Goal: Contribute content

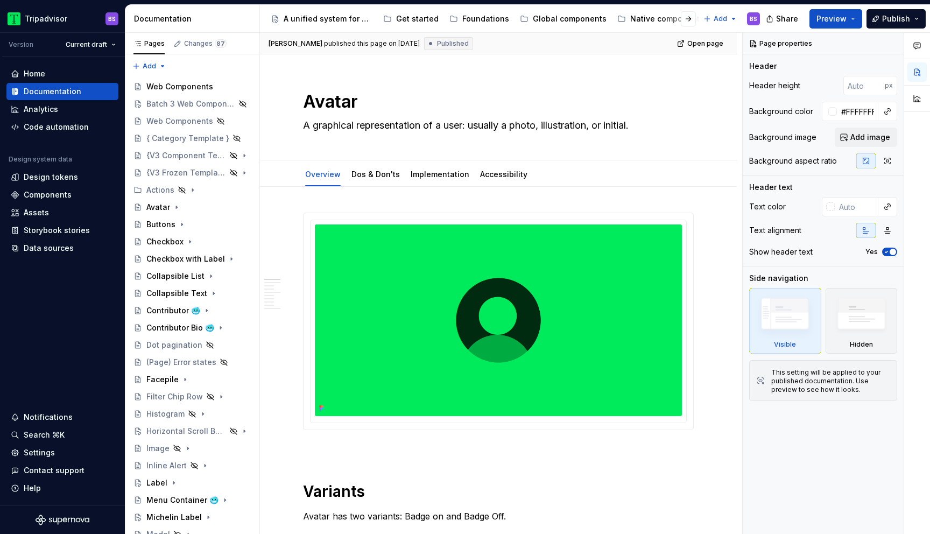
scroll to position [147, 0]
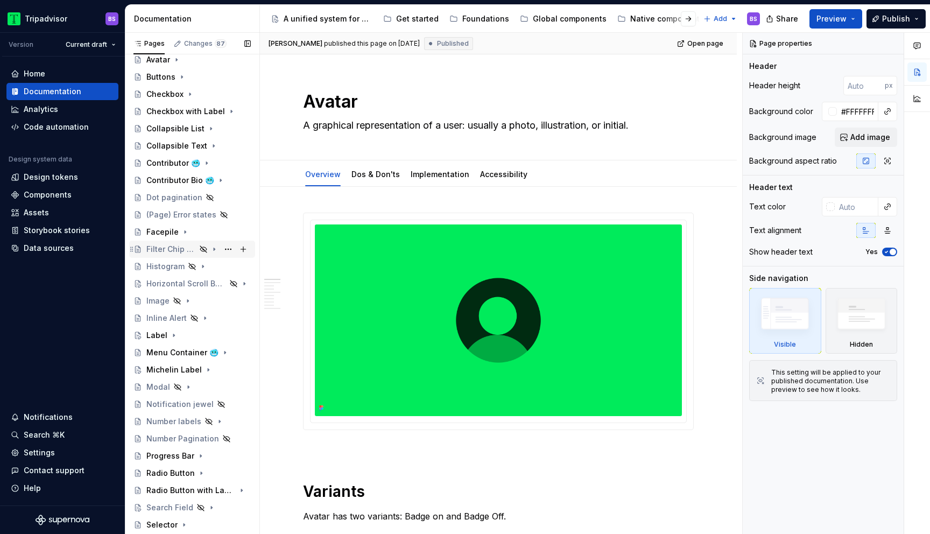
click at [189, 252] on div "Filter Chip Row" at bounding box center [171, 249] width 50 height 11
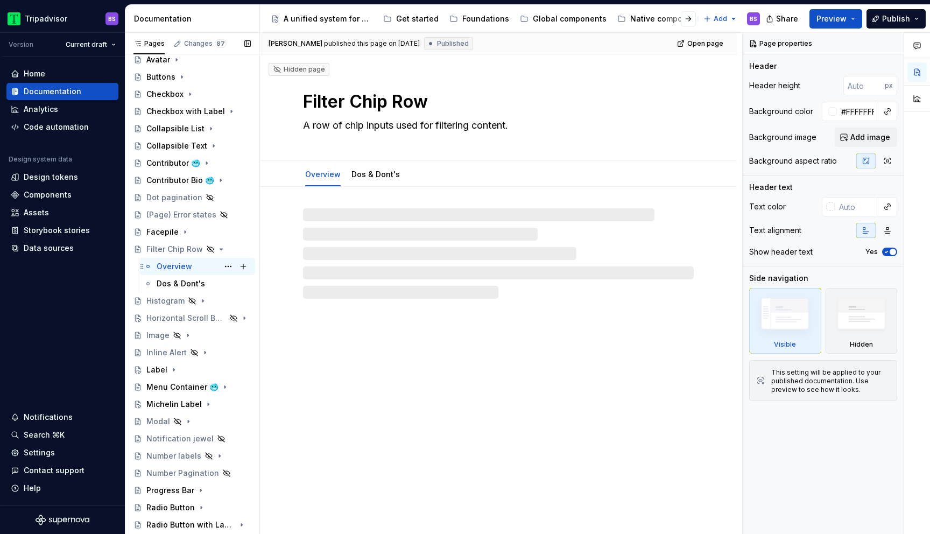
click at [192, 269] on div "Overview BS" at bounding box center [204, 266] width 94 height 15
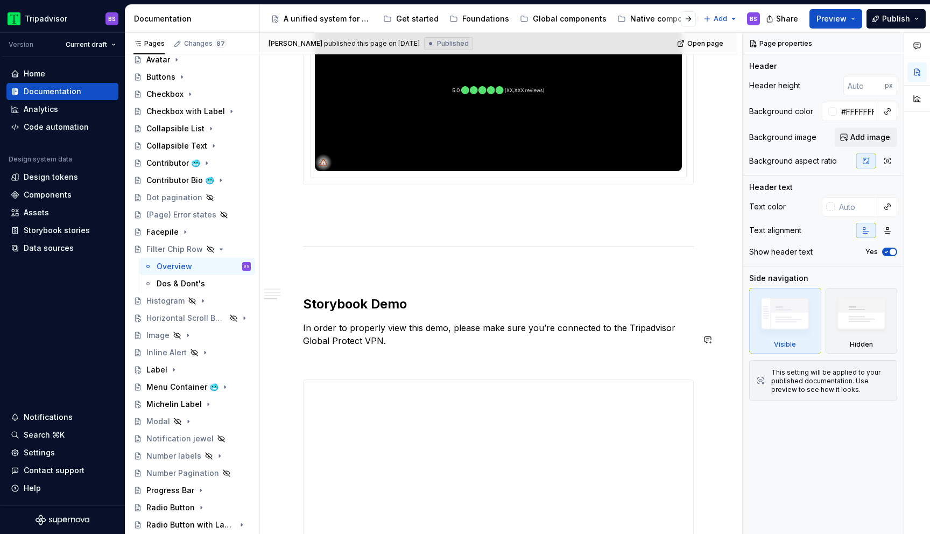
scroll to position [1164, 0]
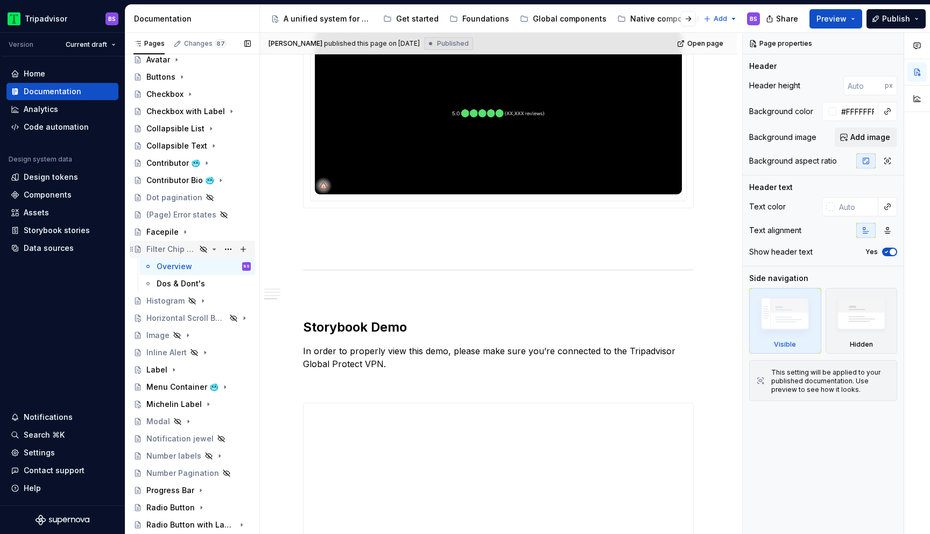
click at [212, 249] on icon "Page tree" at bounding box center [214, 249] width 9 height 9
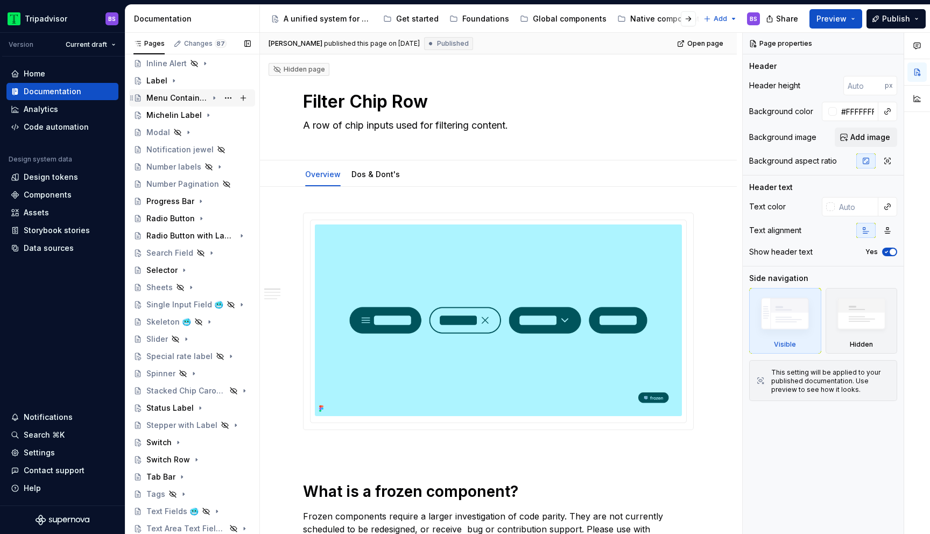
scroll to position [523, 0]
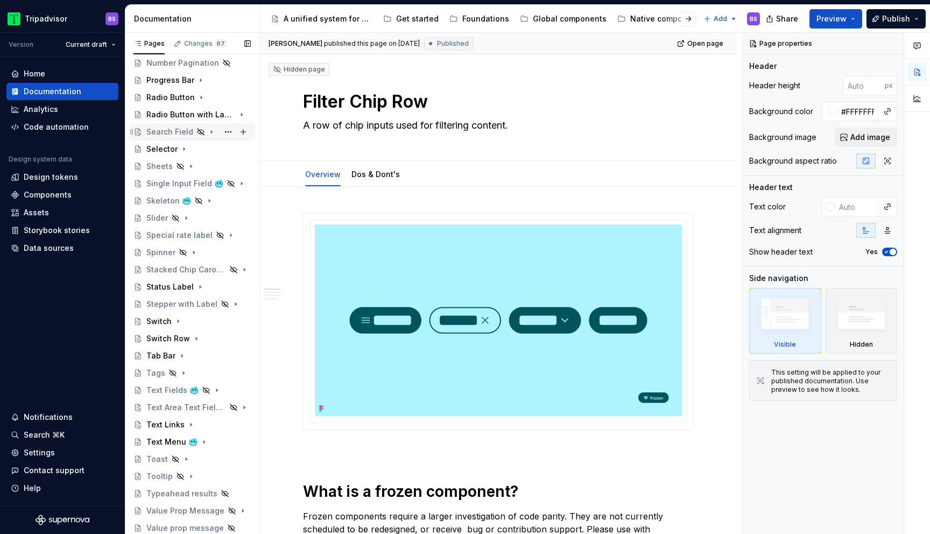
click at [163, 133] on div "Search Field" at bounding box center [169, 131] width 47 height 11
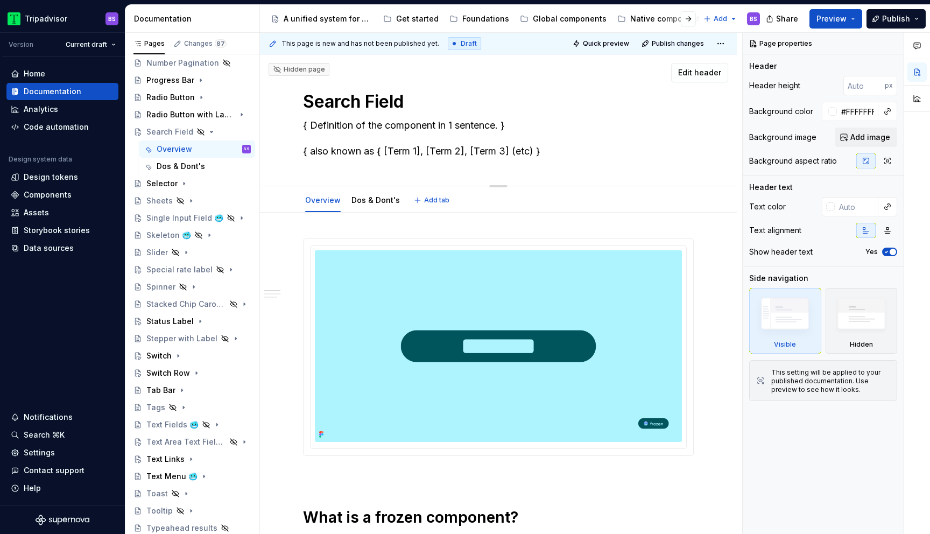
click at [379, 131] on textarea "{ Definition of the component in 1 sentence. } { also known as { [Term 1], [Ter…" at bounding box center [496, 138] width 391 height 43
paste textarea "Search inputs allow users to find content by entering a search term."
type textarea "*"
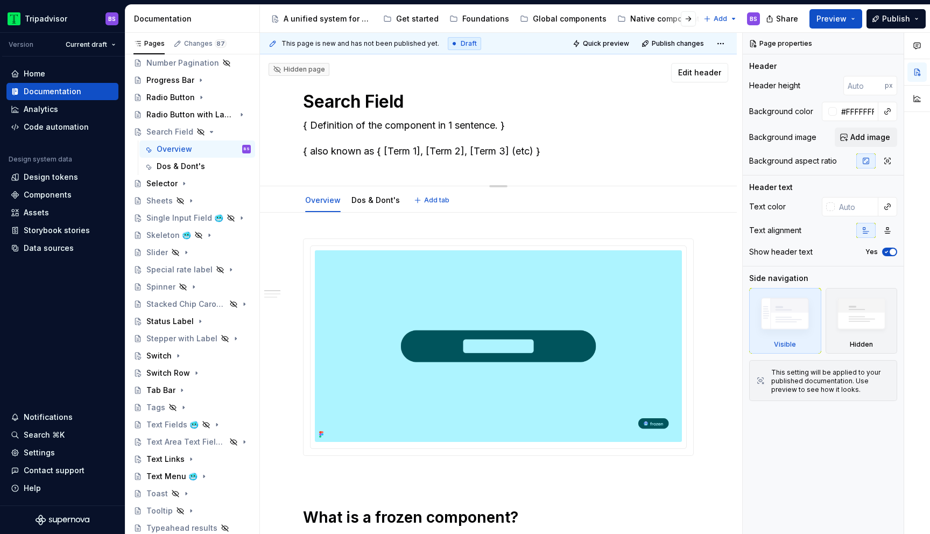
type textarea "Search inputs allow users to find content by entering a search term."
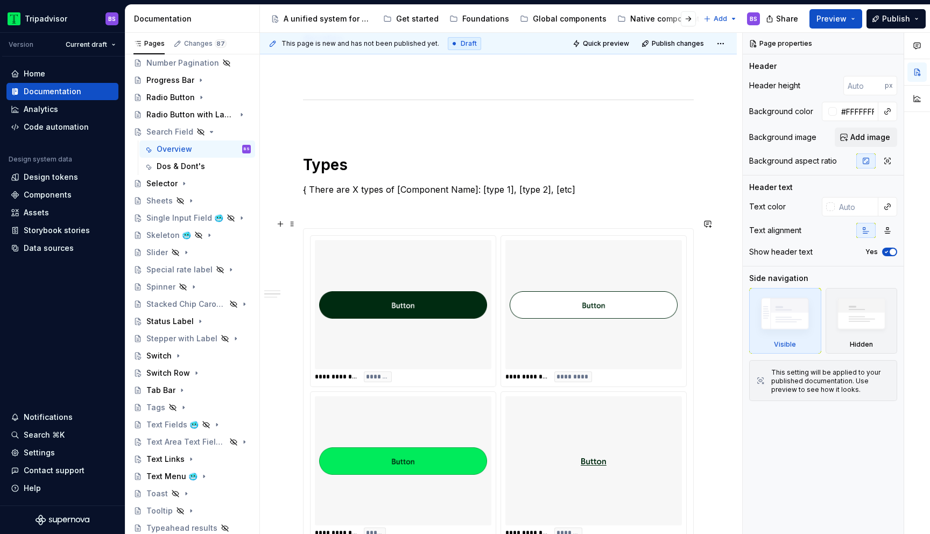
type textarea "*"
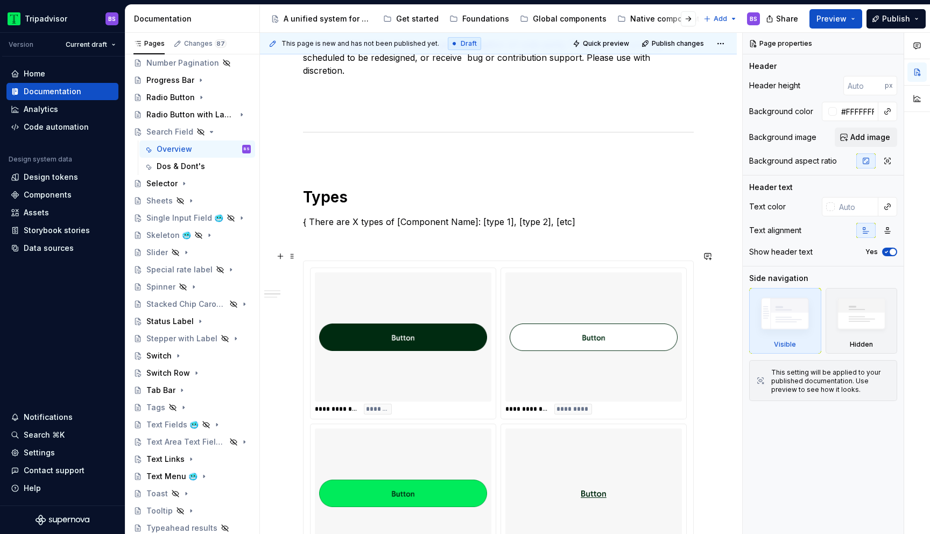
scroll to position [471, 0]
type textarea "Search inputs allow users to find content by entering a search term."
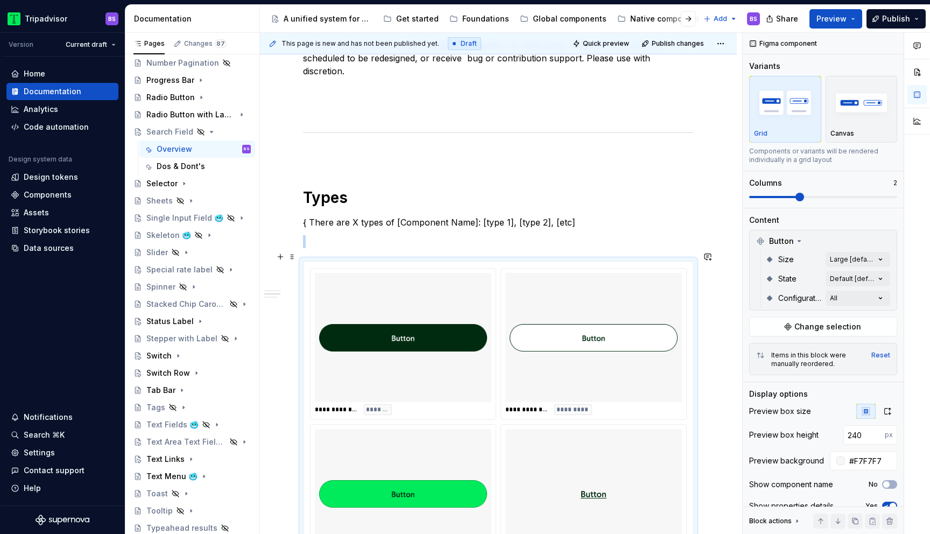
click at [490, 291] on div at bounding box center [403, 337] width 177 height 129
click at [854, 259] on div "Comments Open comments No comments yet Select ‘Comment’ from the block context …" at bounding box center [836, 284] width 187 height 502
click at [839, 235] on div "Comments Open comments No comments yet Select ‘Comment’ from the block context …" at bounding box center [836, 284] width 187 height 502
click at [832, 322] on span "Change selection" at bounding box center [827, 326] width 67 height 11
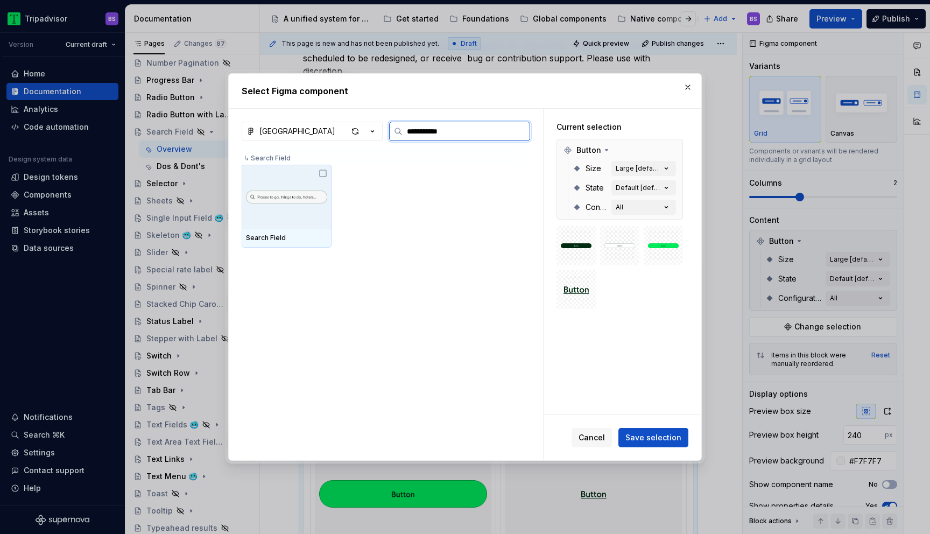
type input "**********"
click at [373, 131] on icon "button" at bounding box center [372, 131] width 11 height 11
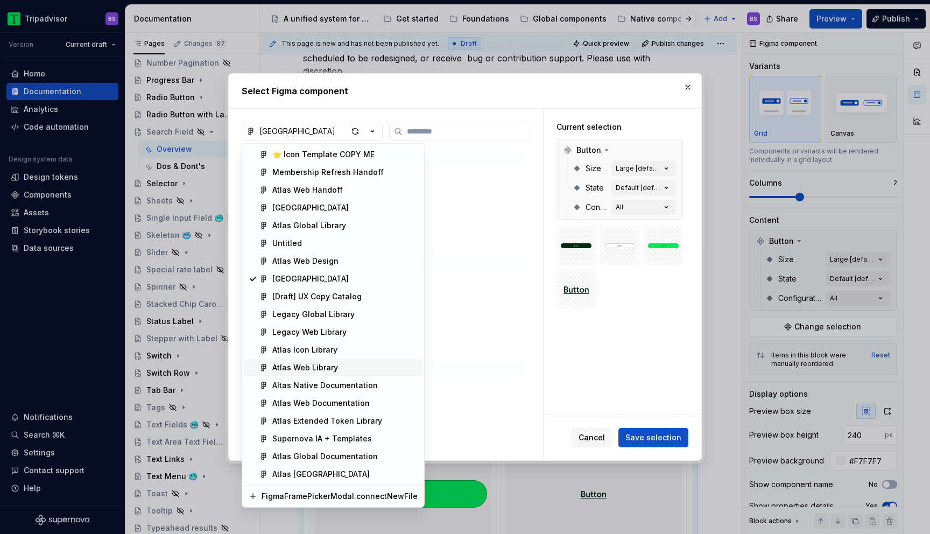
click at [326, 371] on div "Atlas Web Library" at bounding box center [305, 367] width 66 height 11
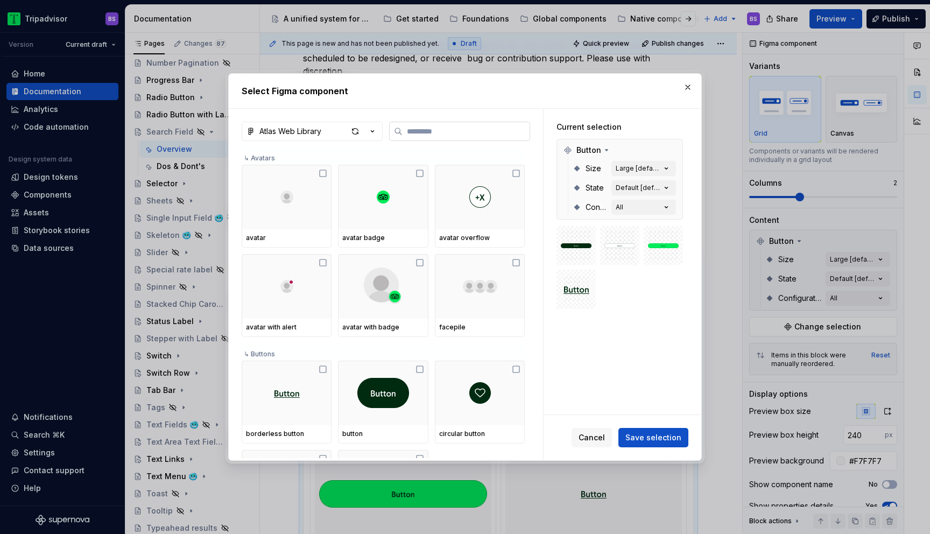
paste input "**********"
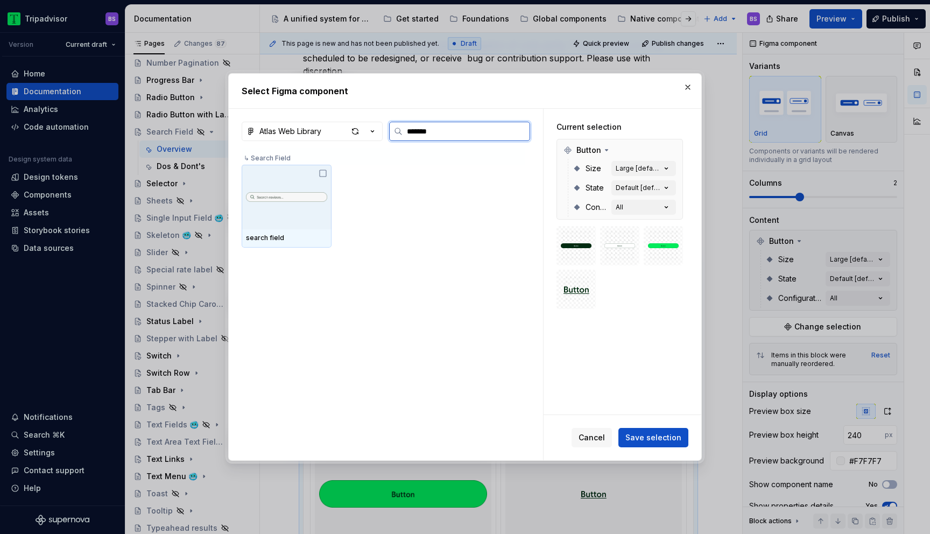
type input "******"
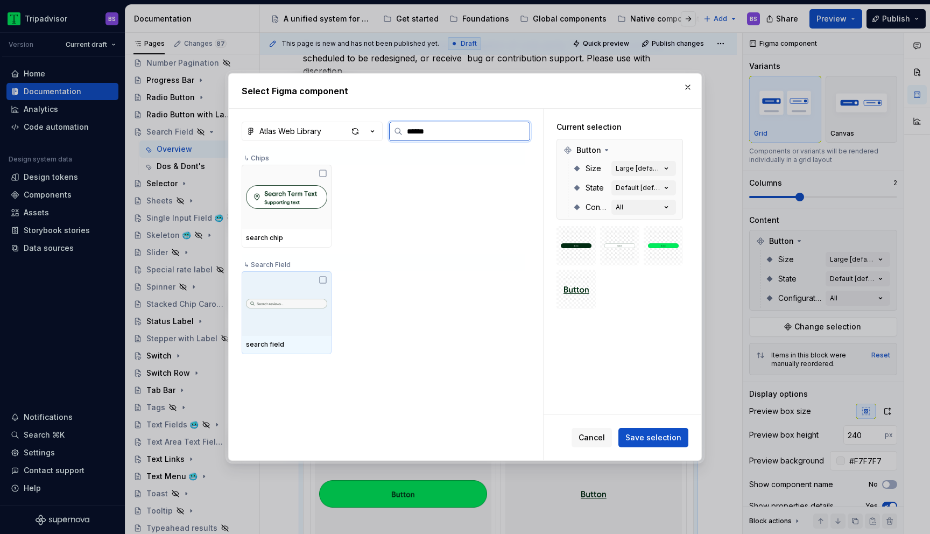
click at [305, 285] on div at bounding box center [287, 303] width 90 height 65
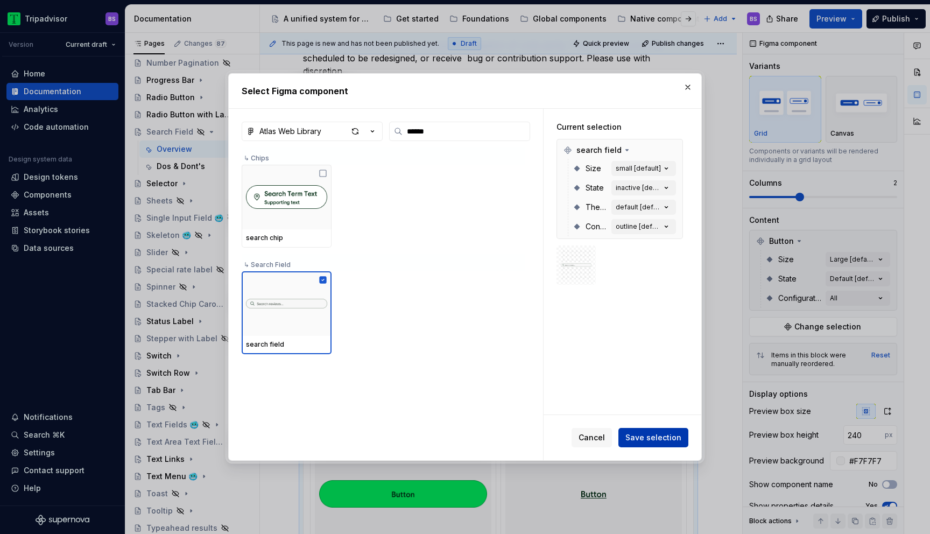
click at [646, 431] on button "Save selection" at bounding box center [653, 437] width 70 height 19
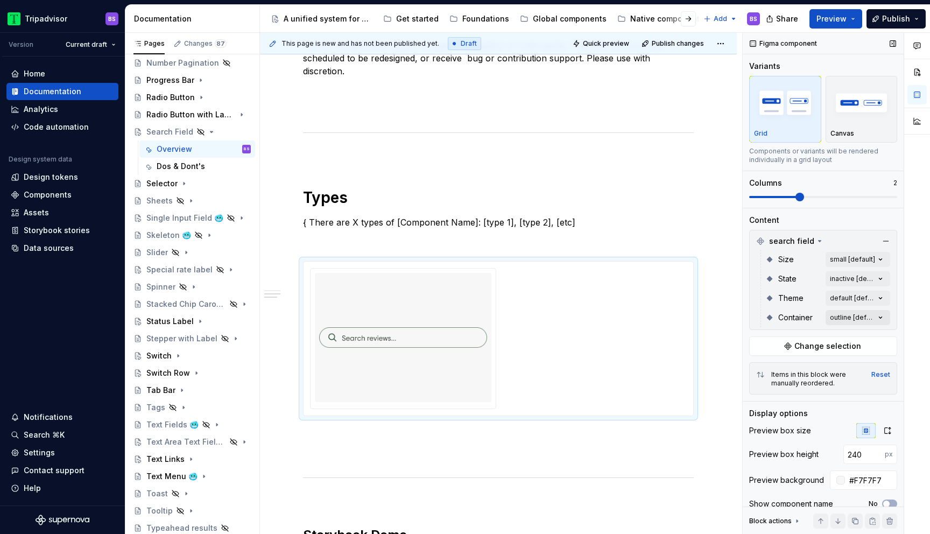
click at [859, 322] on div "Comments Open comments No comments yet Select ‘Comment’ from the block context …" at bounding box center [836, 284] width 187 height 502
click at [796, 366] on div "outline Default" at bounding box center [817, 369] width 131 height 11
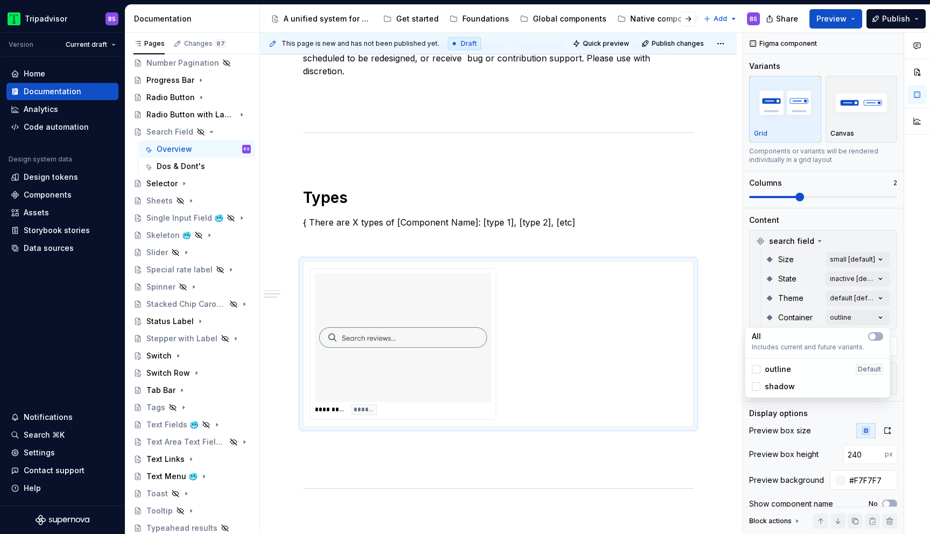
click at [782, 384] on span "shadow" at bounding box center [780, 386] width 30 height 11
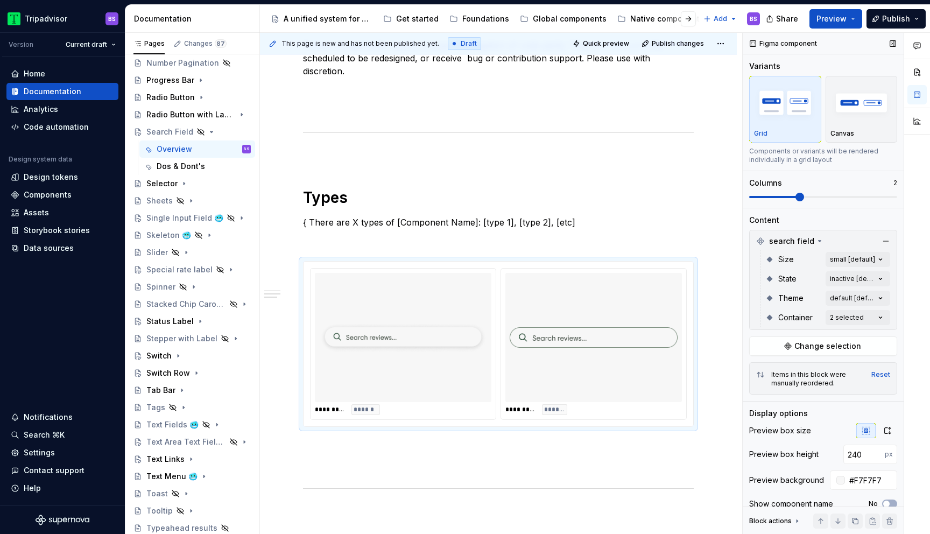
click at [815, 308] on div "Comments Open comments No comments yet Select ‘Comment’ from the block context …" at bounding box center [836, 284] width 187 height 502
drag, startPoint x: 568, startPoint y: 327, endPoint x: 449, endPoint y: 330, distance: 118.5
click at [449, 330] on body "Tripadvisor BS Version Current draft Home Documentation Analytics Code automati…" at bounding box center [465, 267] width 930 height 534
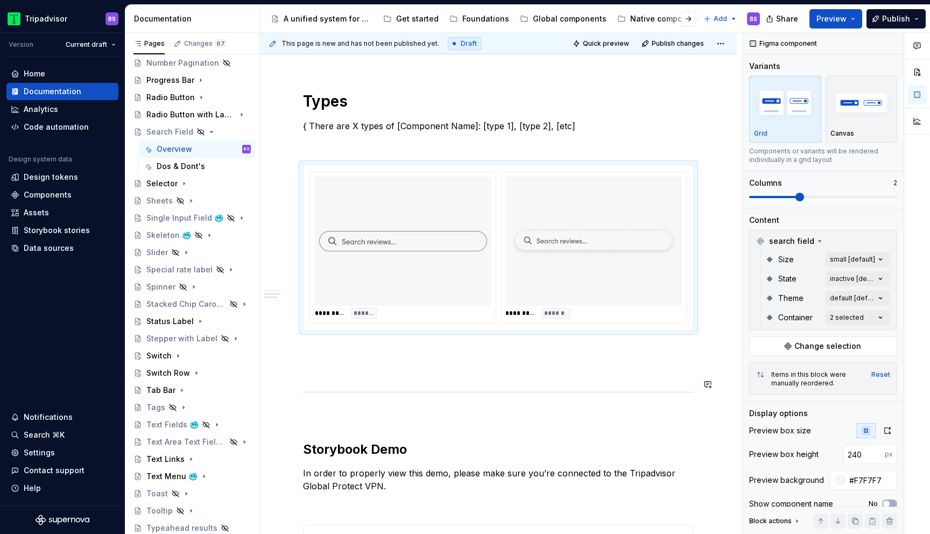
scroll to position [623, 0]
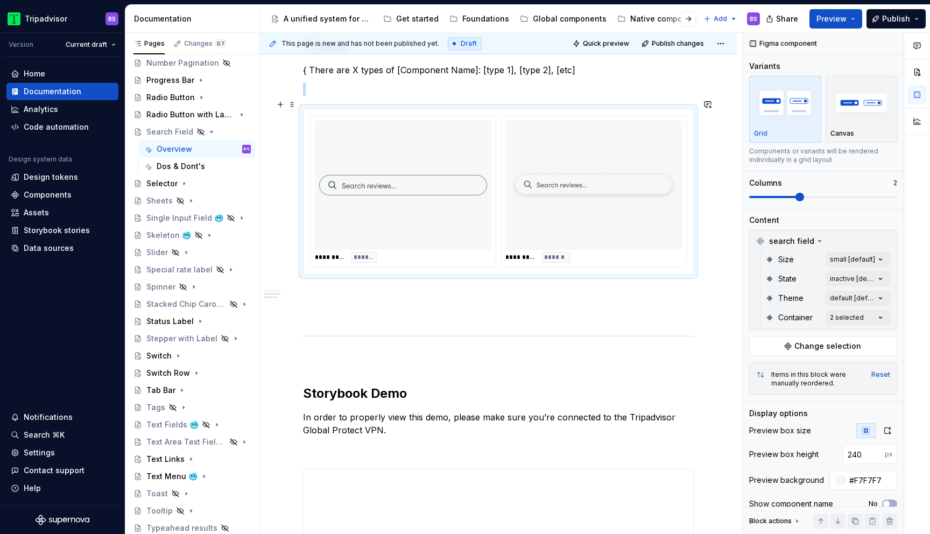
click at [474, 212] on img at bounding box center [403, 185] width 168 height 121
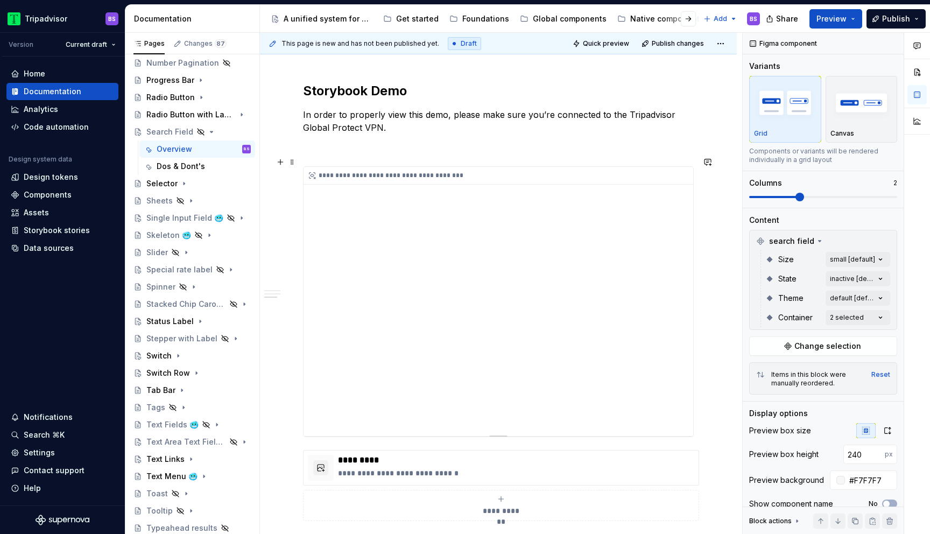
scroll to position [943, 0]
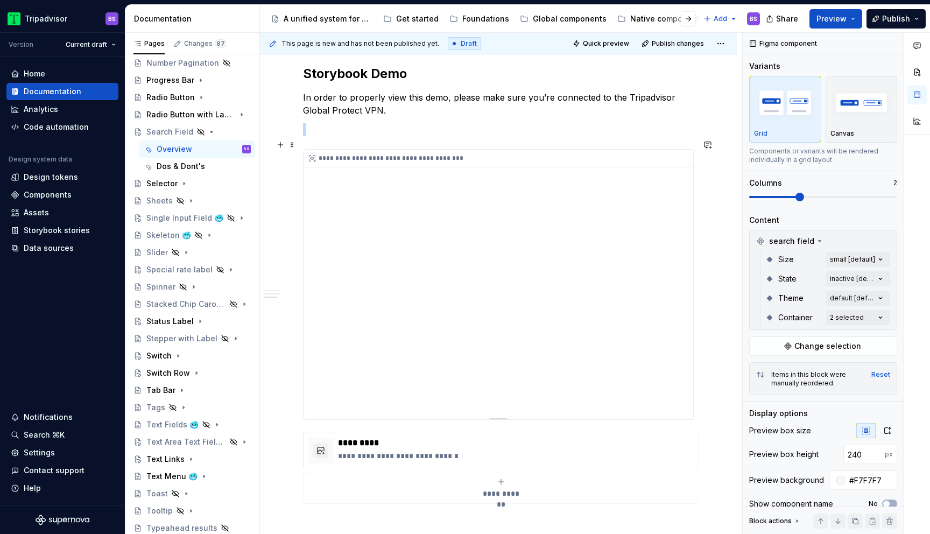
click at [506, 293] on div "**********" at bounding box center [499, 284] width 390 height 269
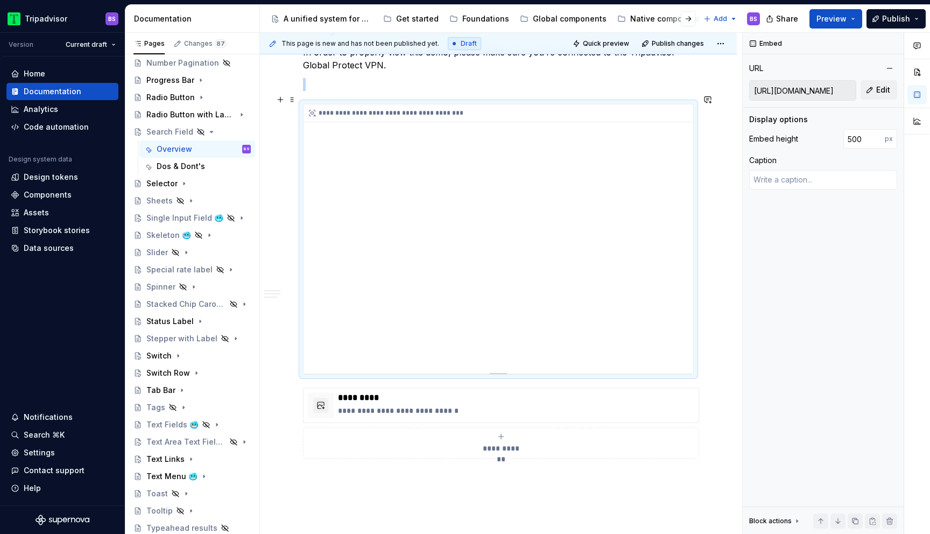
scroll to position [1047, 0]
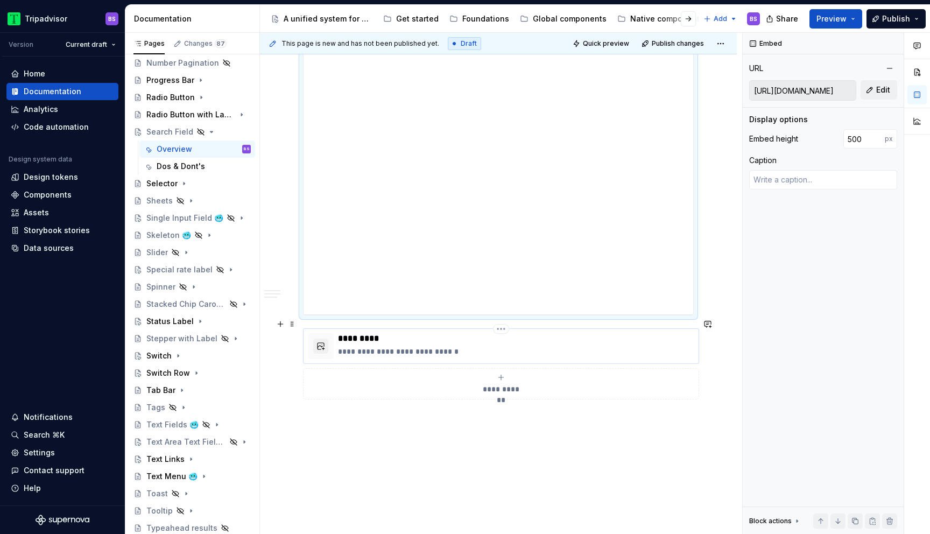
click at [476, 346] on p "**********" at bounding box center [516, 351] width 356 height 11
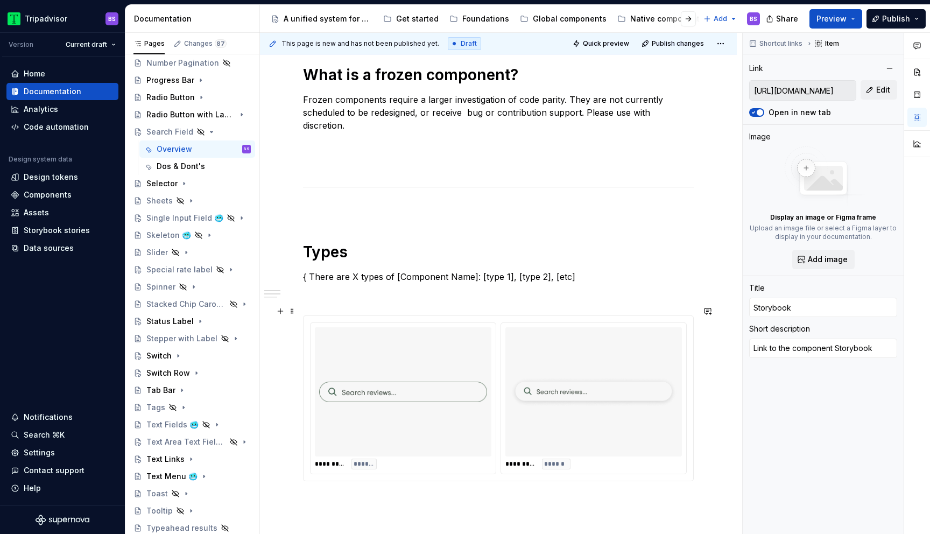
scroll to position [416, 0]
type textarea "*"
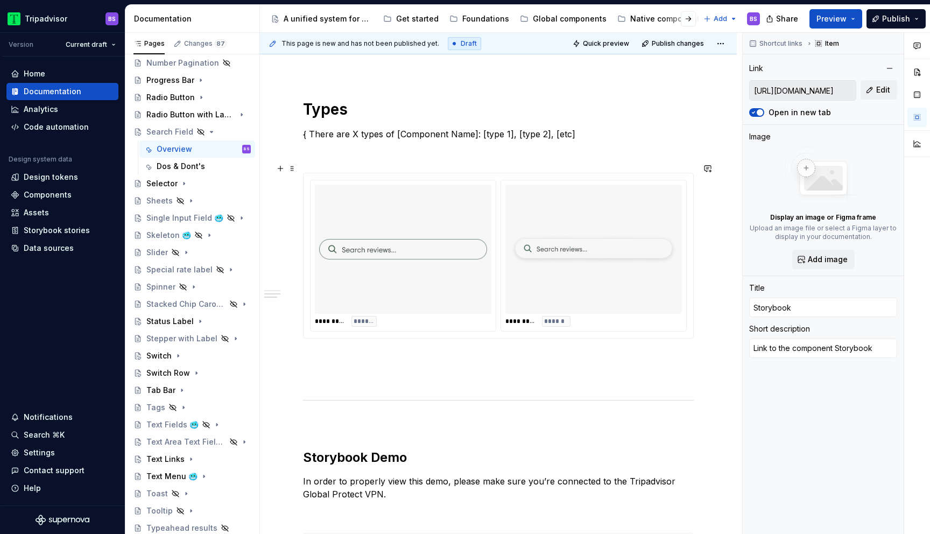
scroll to position [546, 0]
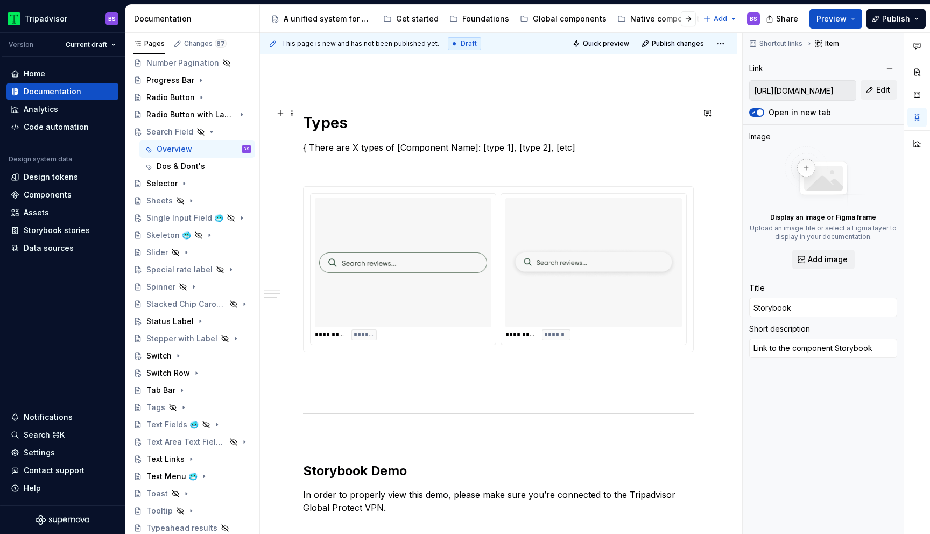
click at [343, 117] on h1 "Types" at bounding box center [498, 122] width 391 height 19
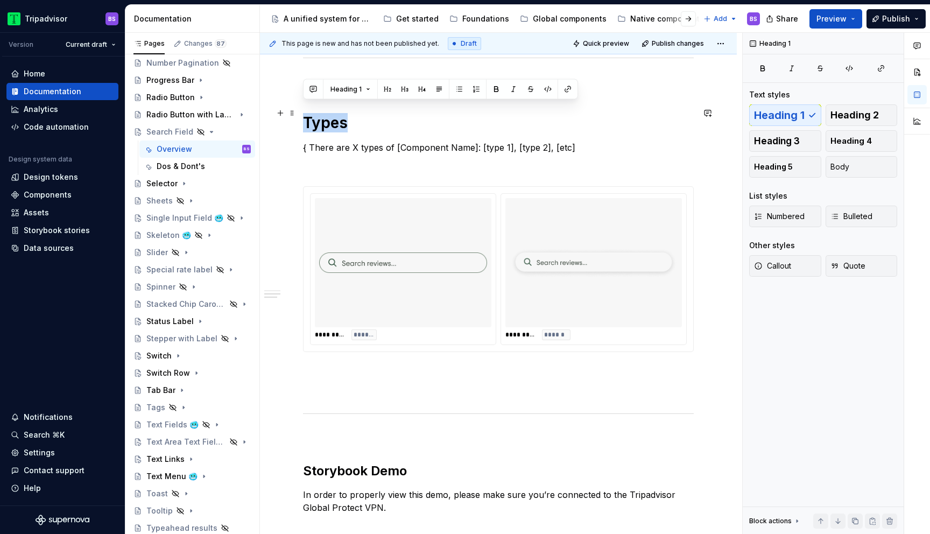
click at [343, 117] on h1 "Types" at bounding box center [498, 122] width 391 height 19
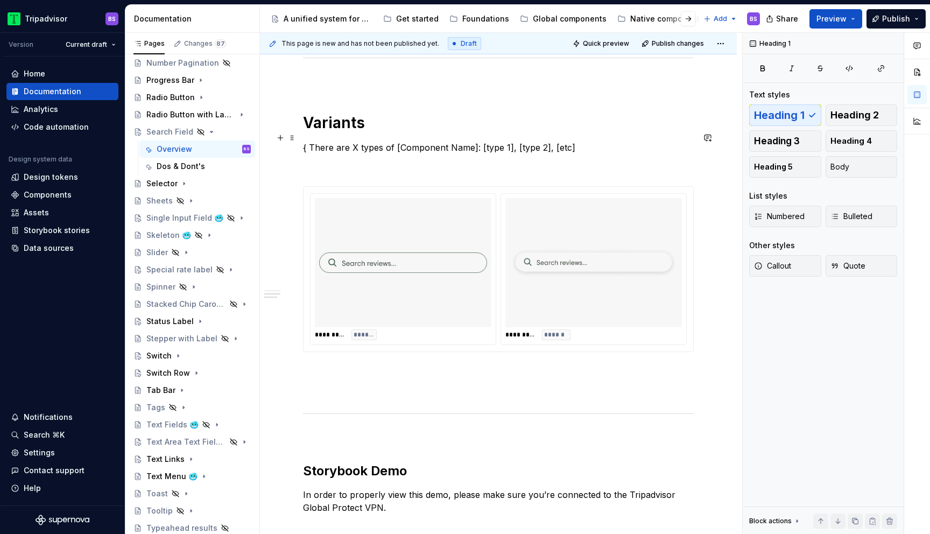
click at [327, 141] on p "{ There are X types of [Component Name]: [type 1], [type 2], [etc]" at bounding box center [498, 147] width 391 height 13
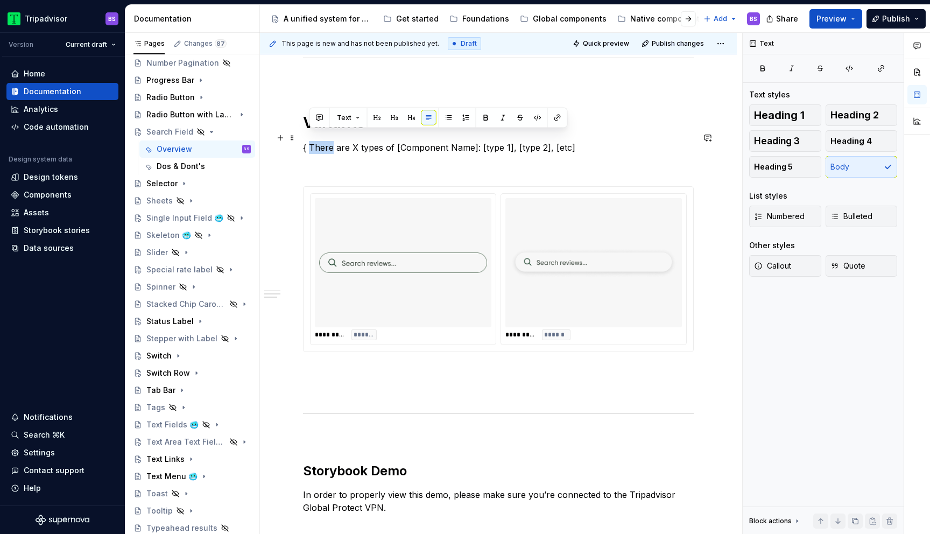
click at [327, 141] on p "{ There are X types of [Component Name]: [type 1], [type 2], [etc]" at bounding box center [498, 147] width 391 height 13
click at [313, 141] on p "{ There are X types of [Component Name]: [type 1], [type 2], [etc]" at bounding box center [498, 147] width 391 height 13
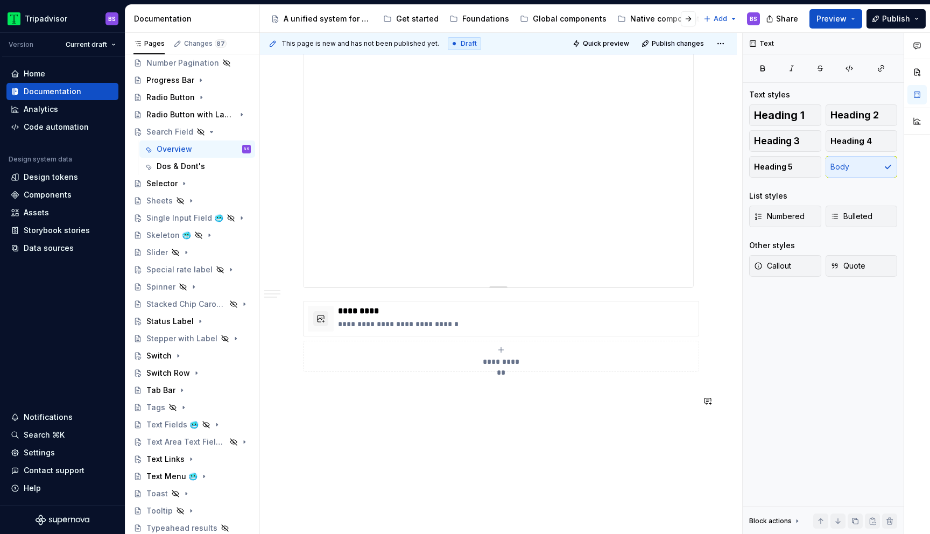
scroll to position [1140, 0]
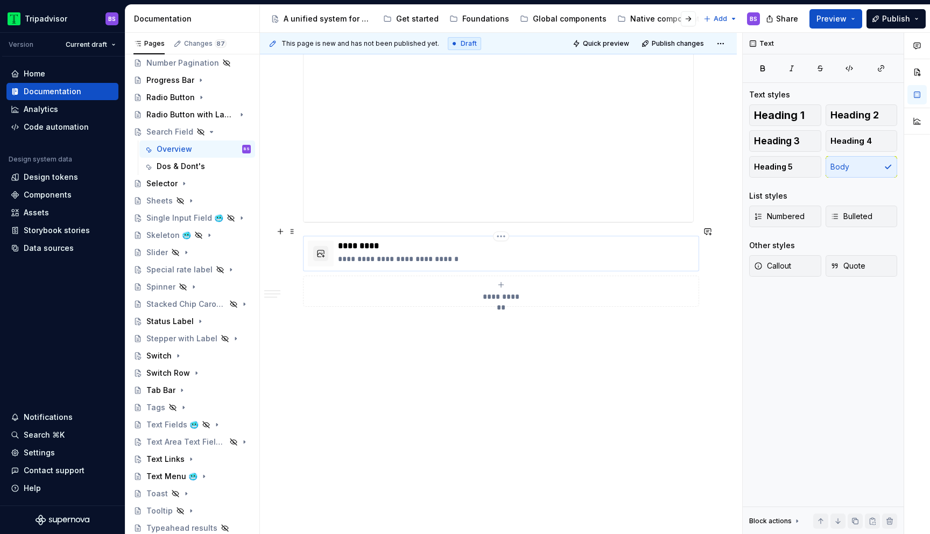
click at [449, 241] on p "*********" at bounding box center [516, 246] width 356 height 11
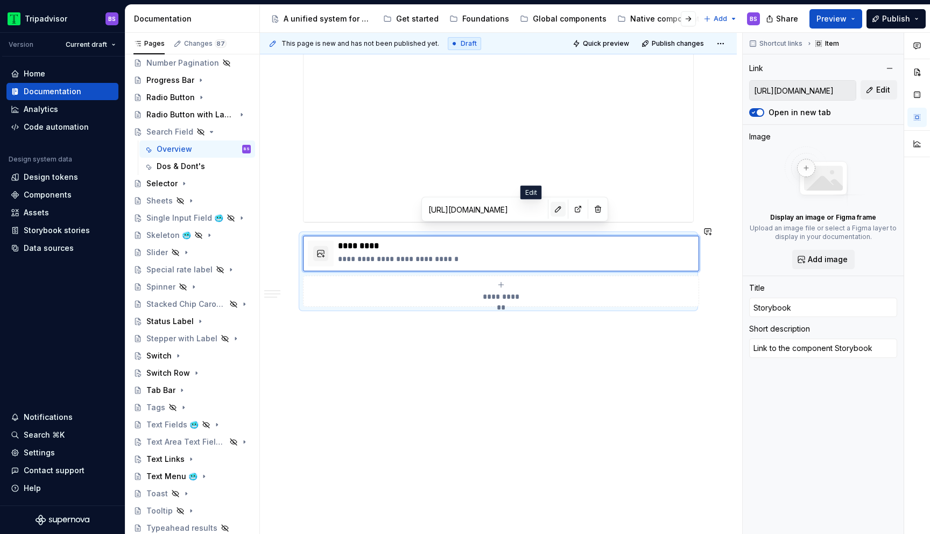
click at [551, 209] on button "button" at bounding box center [558, 209] width 15 height 15
type textarea "*"
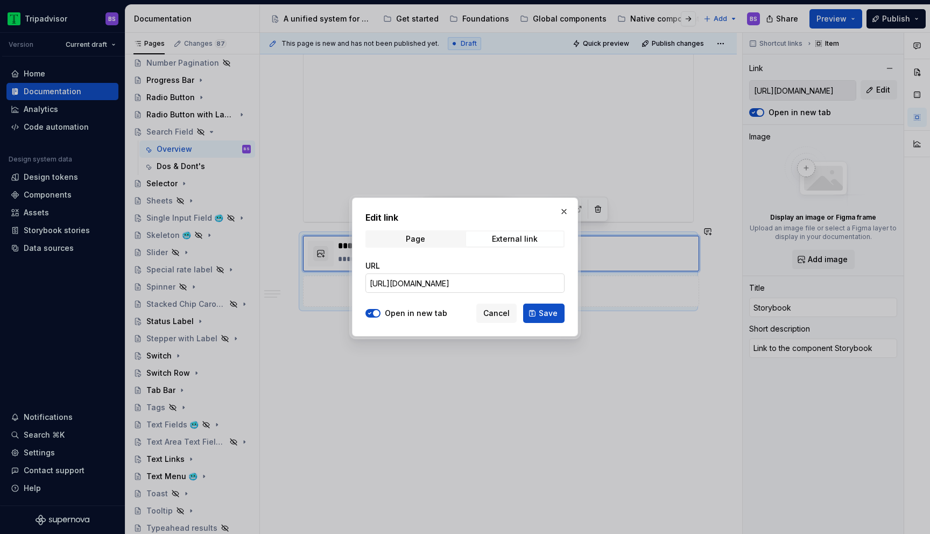
click at [518, 280] on input "[URL][DOMAIN_NAME]" at bounding box center [464, 282] width 199 height 19
paste input "design-system-frozen.search-field_packages_design-system-frozen_search-field_Se…"
type input "[URL][DOMAIN_NAME]"
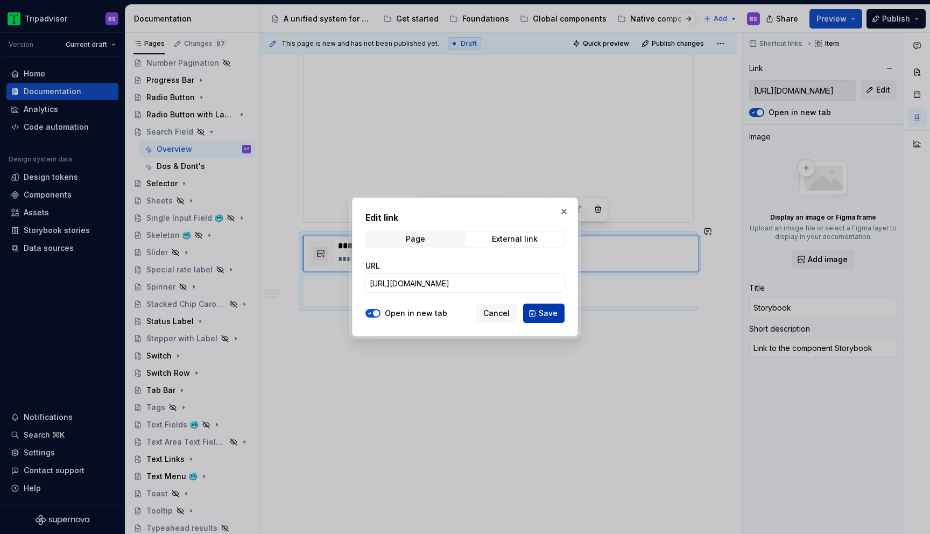
click at [546, 312] on span "Save" at bounding box center [548, 313] width 19 height 11
type textarea "*"
type input "[URL][DOMAIN_NAME]"
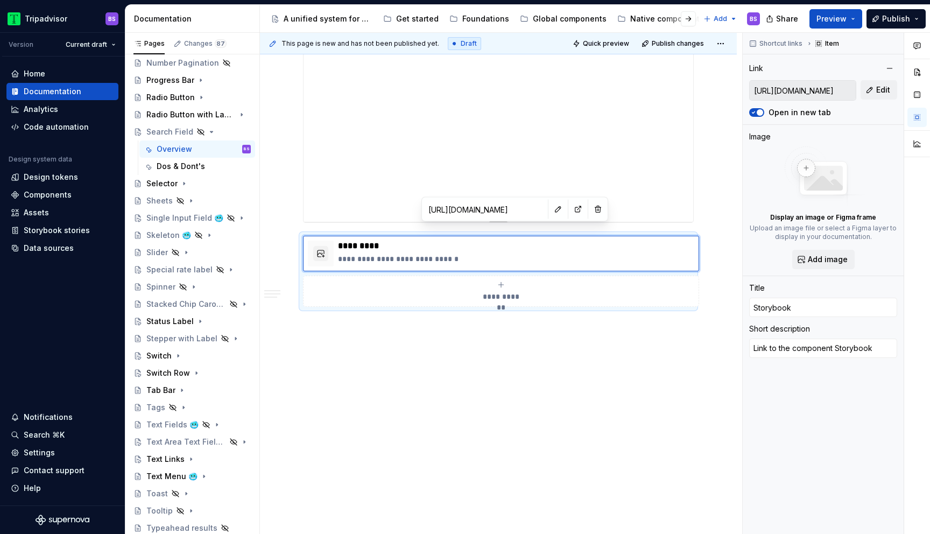
click at [502, 140] on div "**********" at bounding box center [499, 87] width 390 height 269
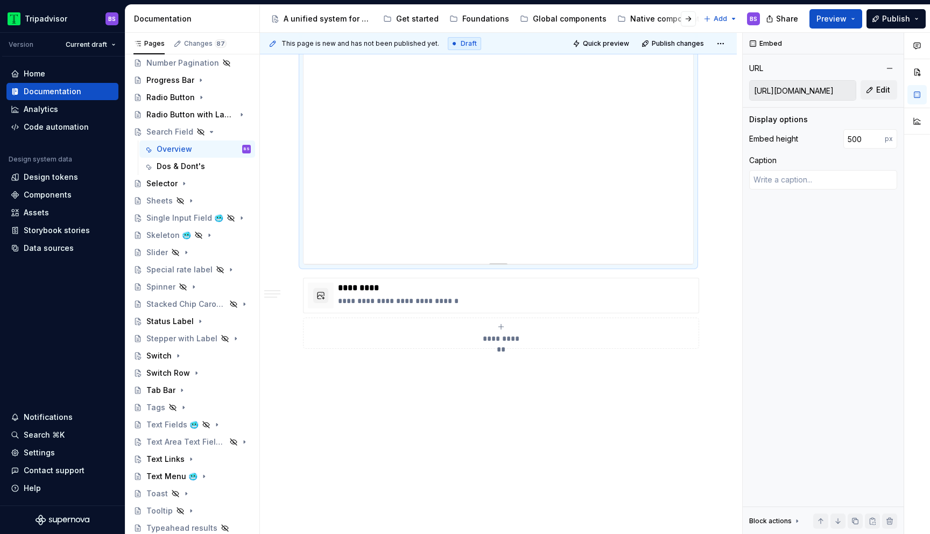
scroll to position [1025, 0]
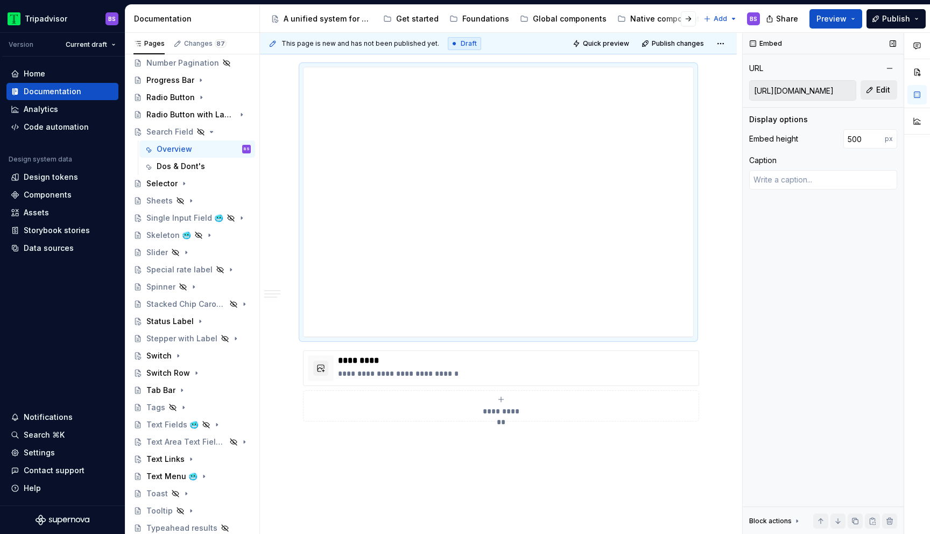
click at [872, 89] on button "Edit" at bounding box center [879, 89] width 37 height 19
type textarea "*"
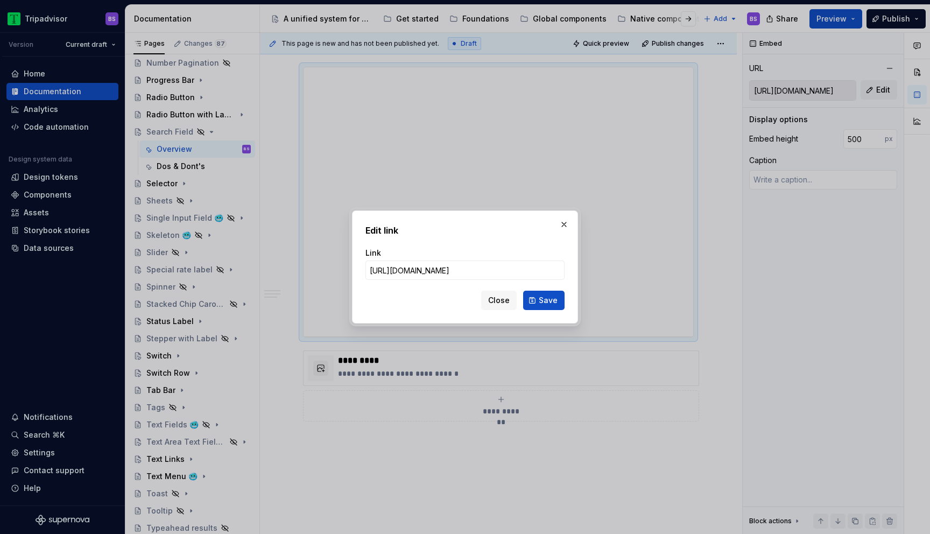
type input "[URL][DOMAIN_NAME]"
click button "Save" at bounding box center [543, 300] width 41 height 19
type textarea "*"
type input "[URL][DOMAIN_NAME]"
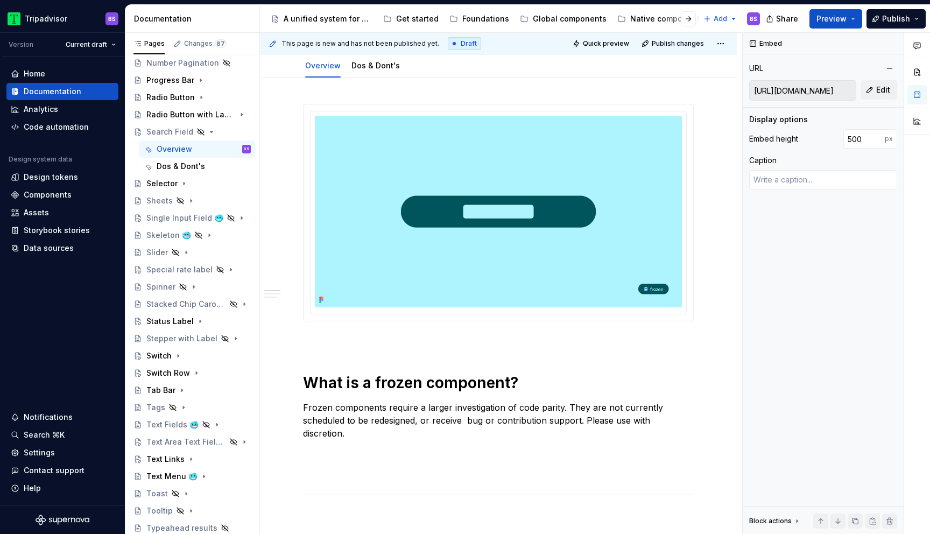
scroll to position [0, 0]
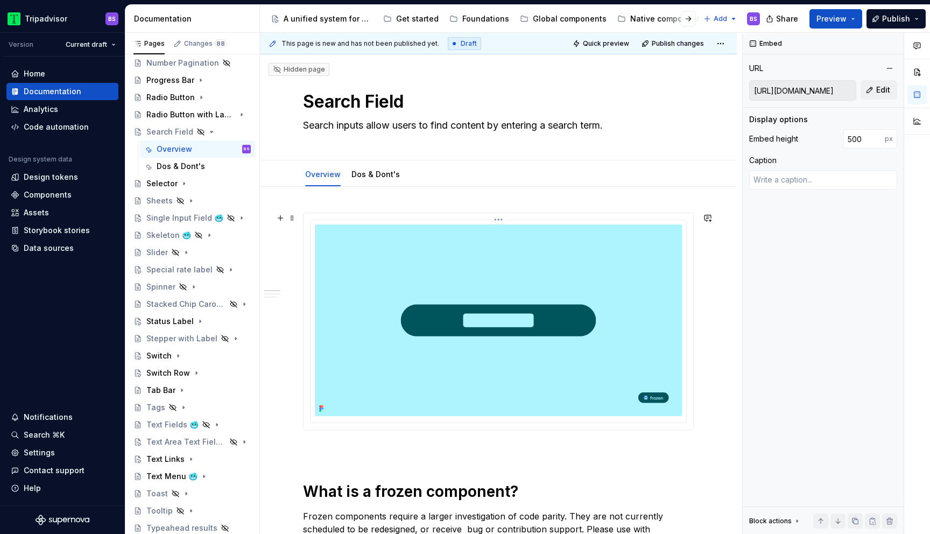
click at [480, 257] on img at bounding box center [498, 320] width 367 height 192
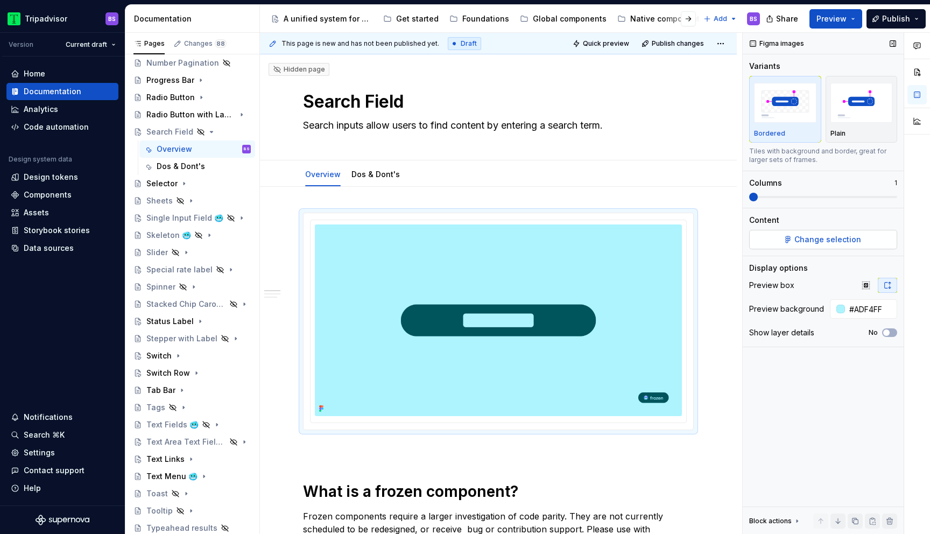
click at [799, 241] on span "Change selection" at bounding box center [827, 239] width 67 height 11
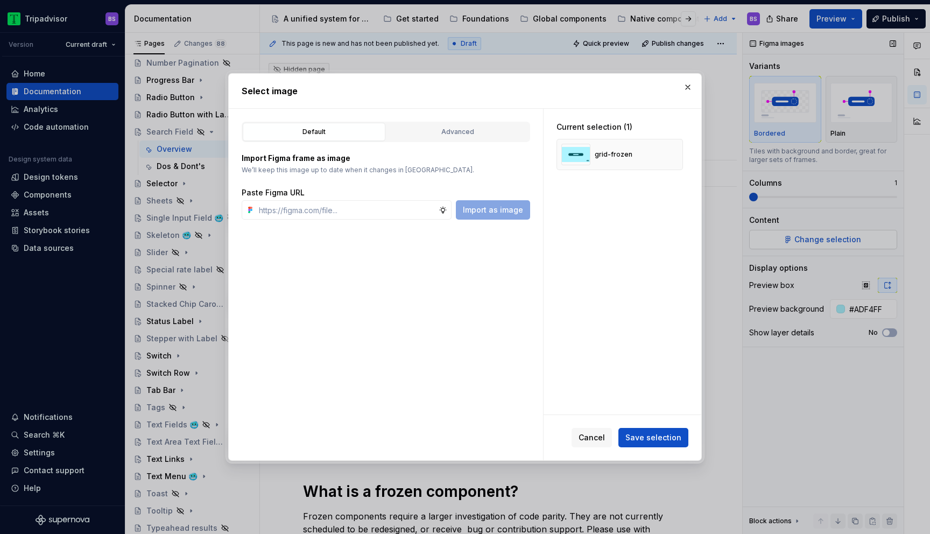
type textarea "*"
type input "[URL][DOMAIN_NAME]"
type textarea "*"
type input "[URL][DOMAIN_NAME]"
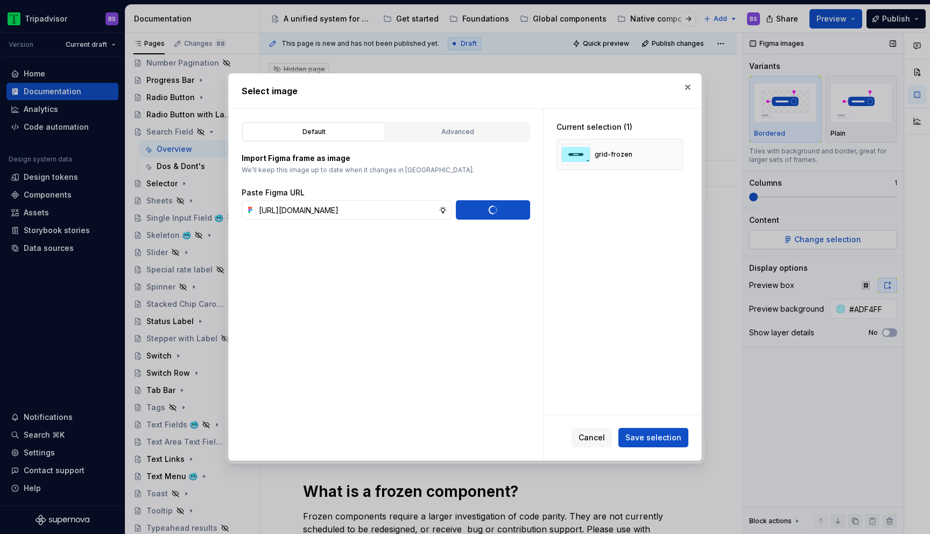
type textarea "*"
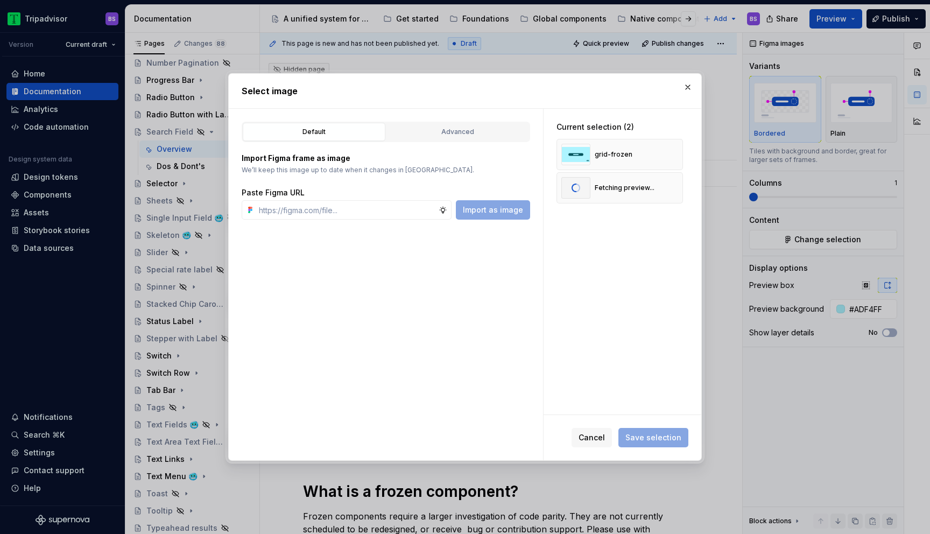
scroll to position [0, 0]
click at [659, 439] on span "Save selection" at bounding box center [653, 437] width 56 height 11
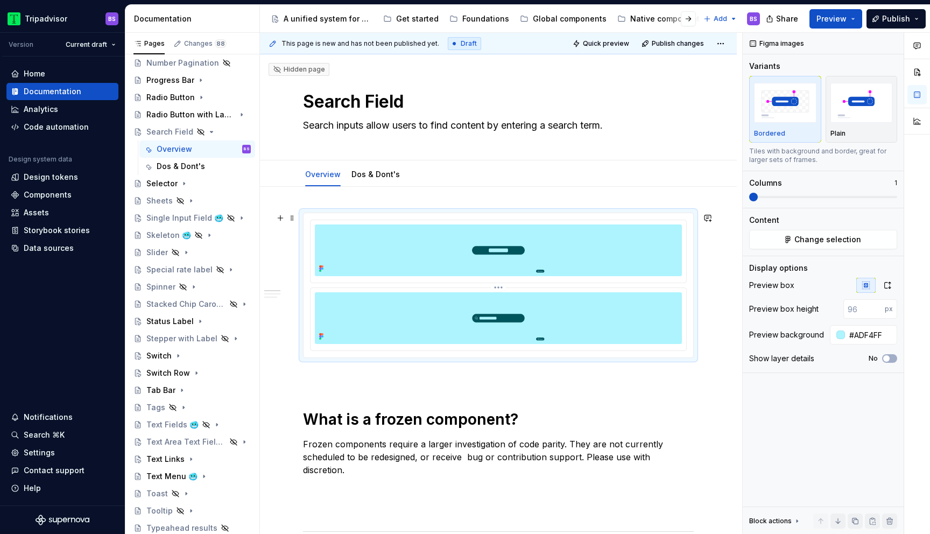
click at [560, 266] on img at bounding box center [498, 250] width 367 height 52
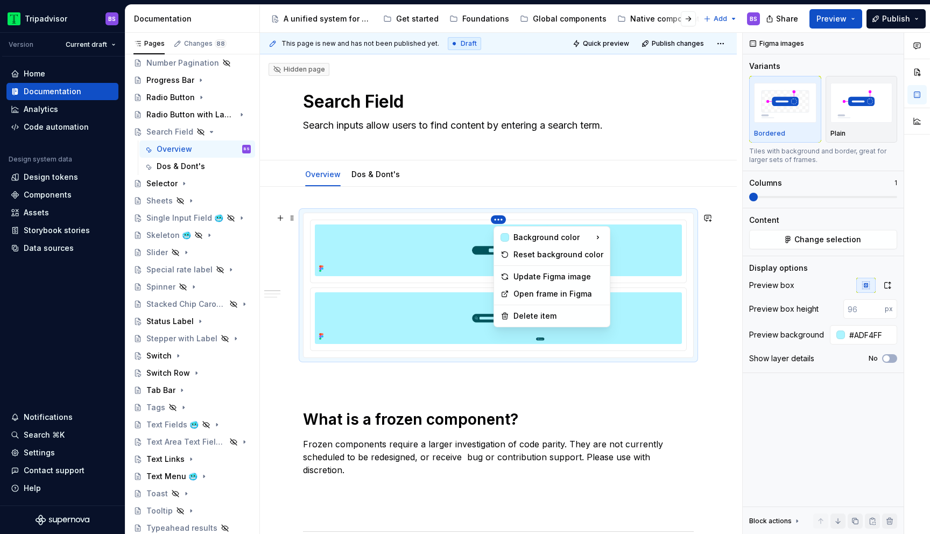
click at [504, 217] on html "Tripadvisor BS Version Current draft Home Documentation Analytics Code automati…" at bounding box center [465, 267] width 930 height 534
click at [548, 314] on div "Delete item" at bounding box center [558, 316] width 90 height 11
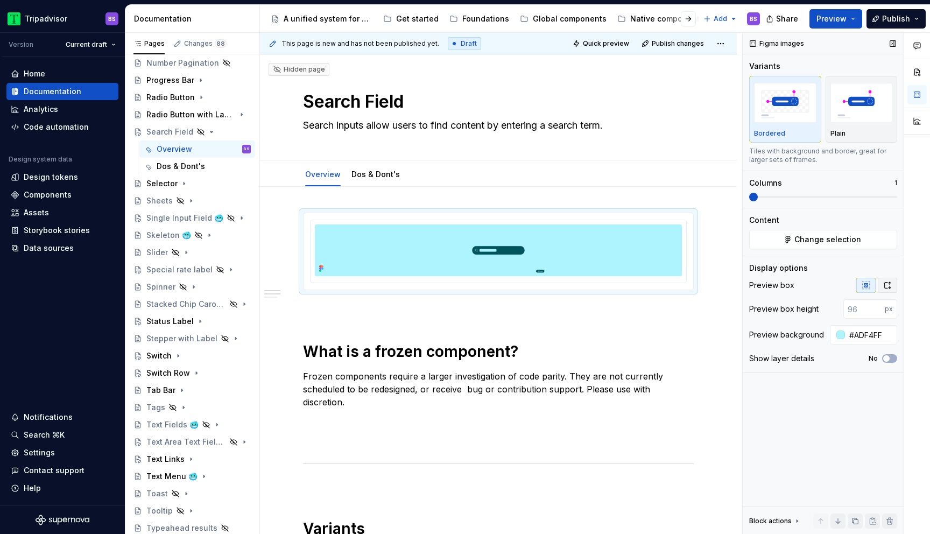
click at [889, 292] on button "button" at bounding box center [887, 285] width 19 height 15
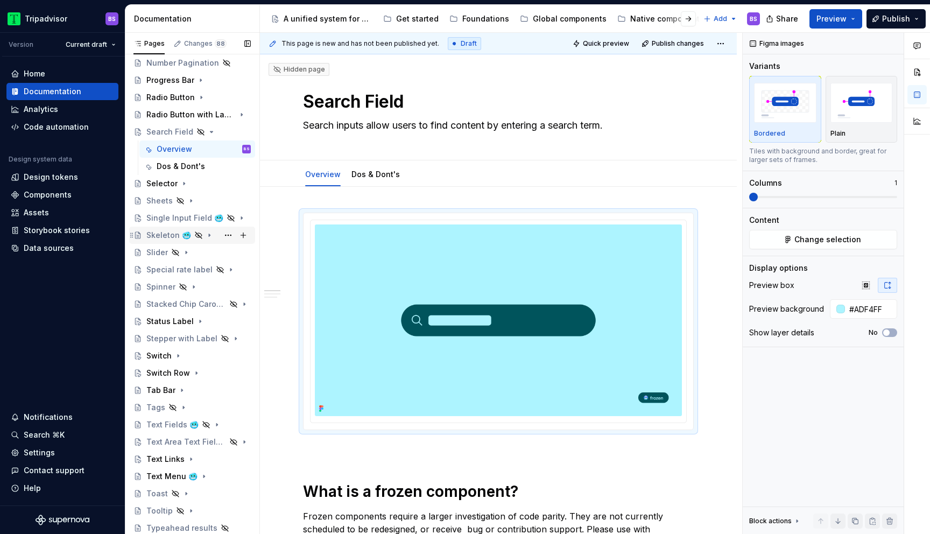
click at [170, 236] on div "Skeleton 🥶" at bounding box center [168, 235] width 45 height 11
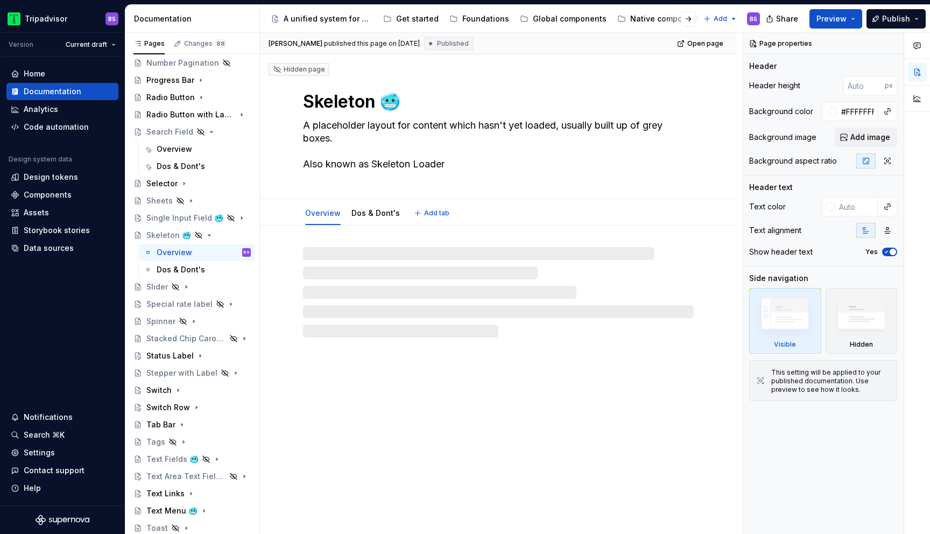
click at [419, 105] on textarea "Skeleton 🥶" at bounding box center [496, 102] width 391 height 26
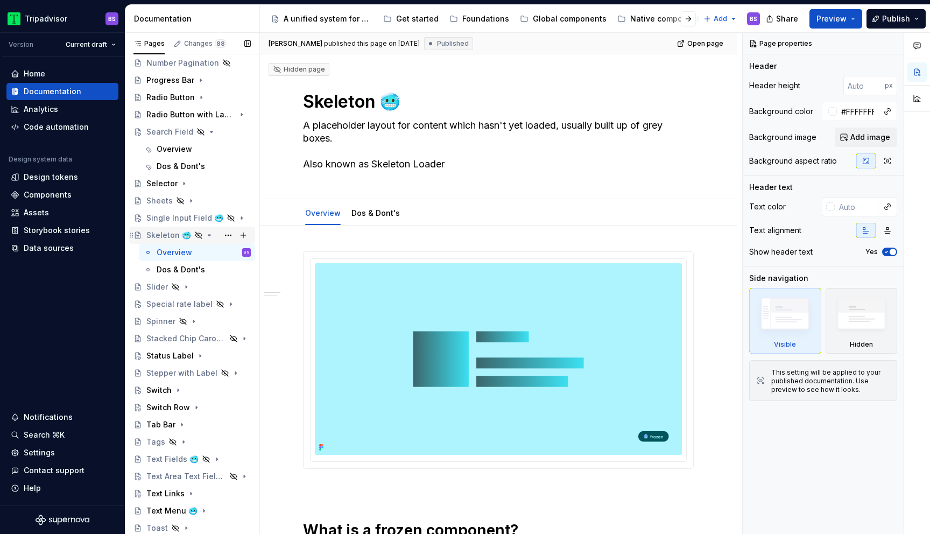
click at [205, 237] on icon "Page tree" at bounding box center [209, 235] width 9 height 9
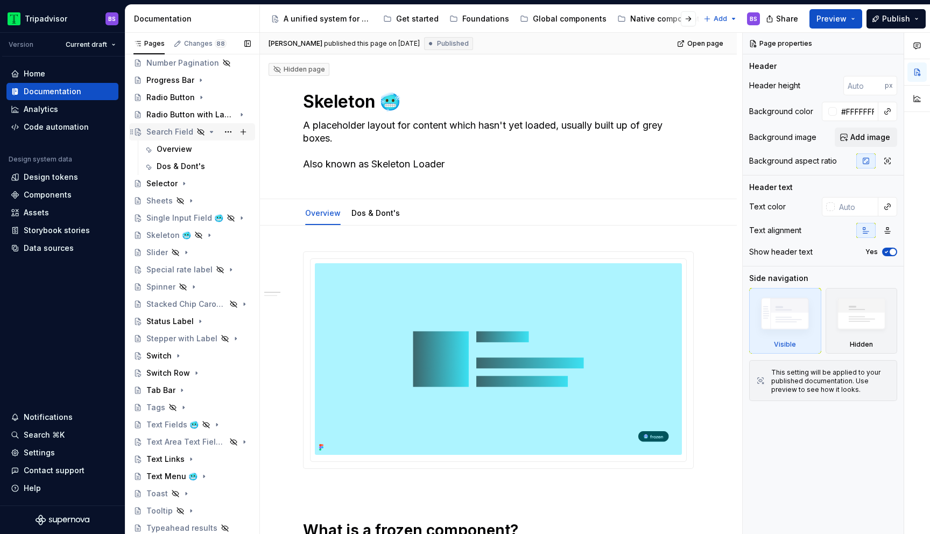
click at [177, 129] on div "Search Field" at bounding box center [169, 131] width 47 height 11
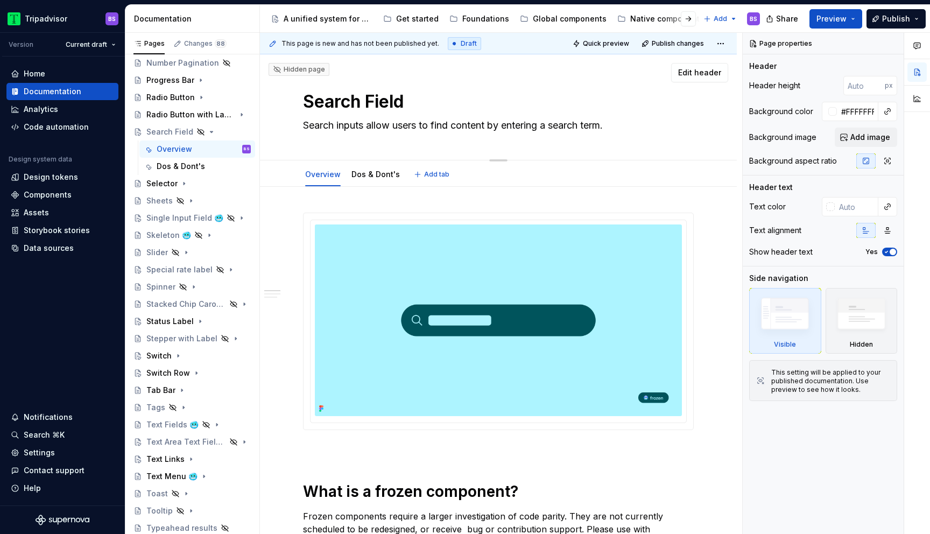
click at [395, 97] on textarea "Search Field" at bounding box center [496, 102] width 391 height 26
paste textarea "🥶"
type textarea "*"
type textarea "Search Field 🥶"
type textarea "*"
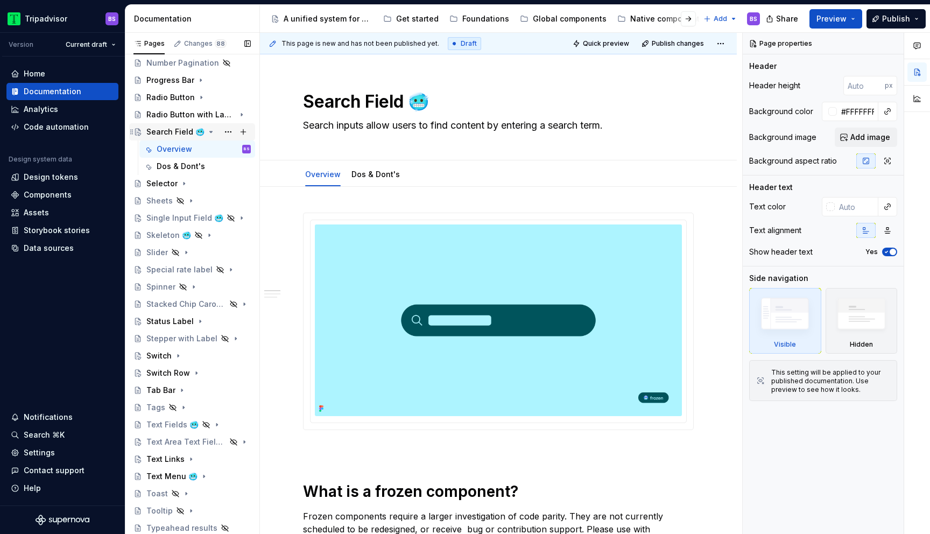
type textarea "Search Field 🥶"
click at [210, 131] on icon "Page tree" at bounding box center [211, 131] width 3 height 1
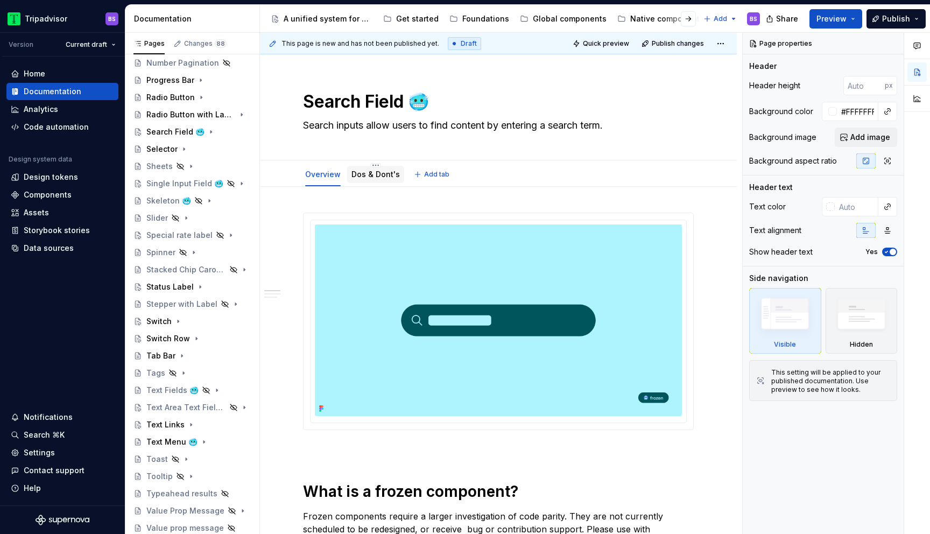
click at [378, 184] on div at bounding box center [375, 184] width 57 height 1
type textarea "*"
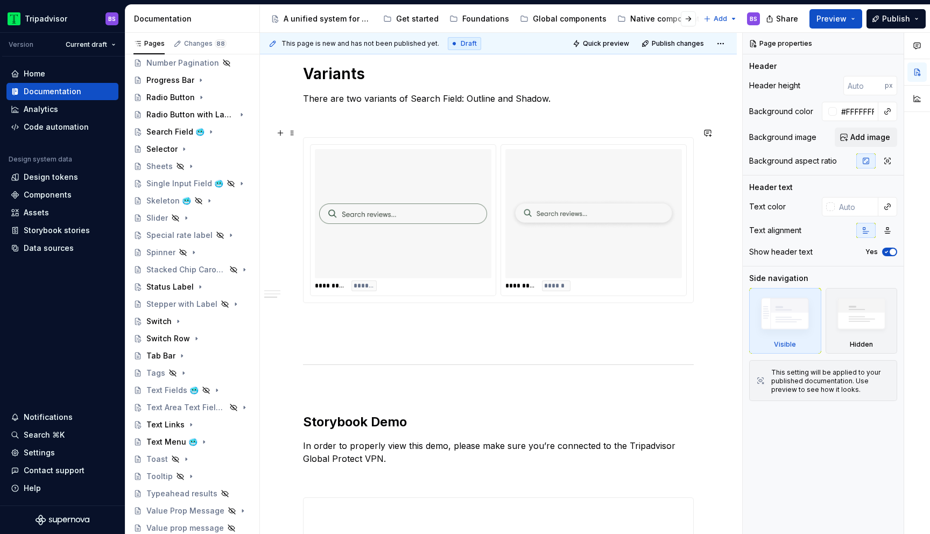
scroll to position [550, 0]
